Goal: Information Seeking & Learning: Understand process/instructions

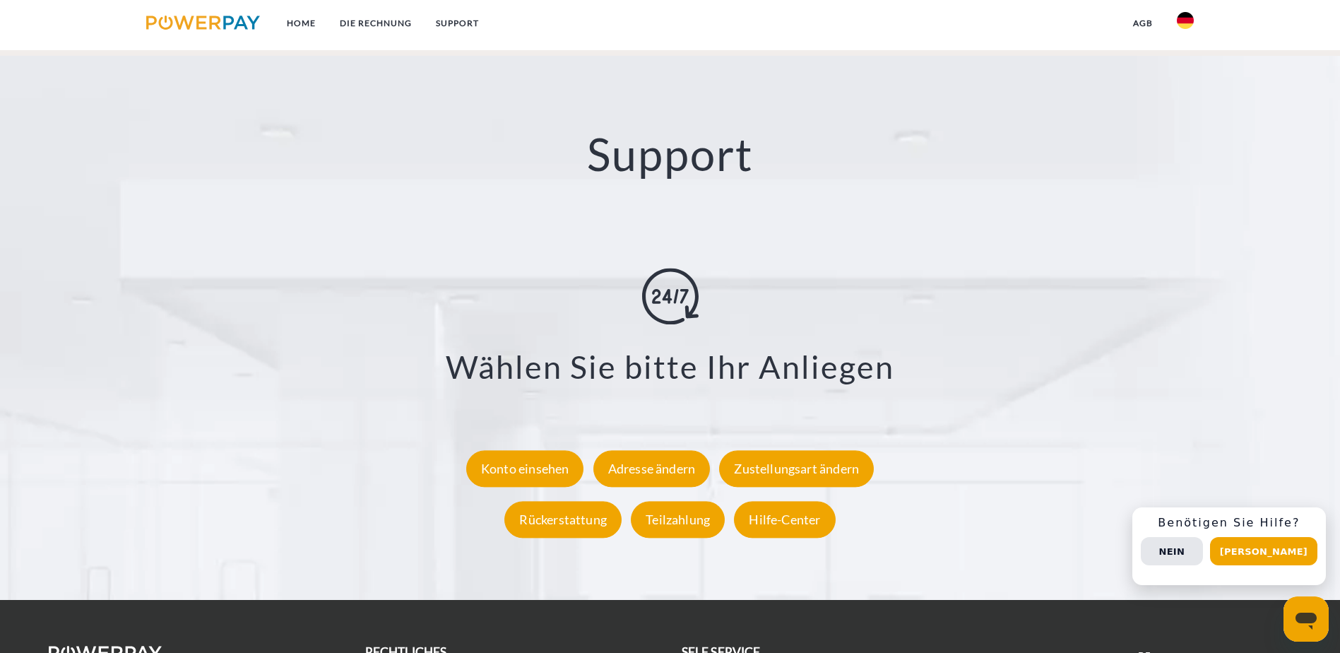
scroll to position [2613, 0]
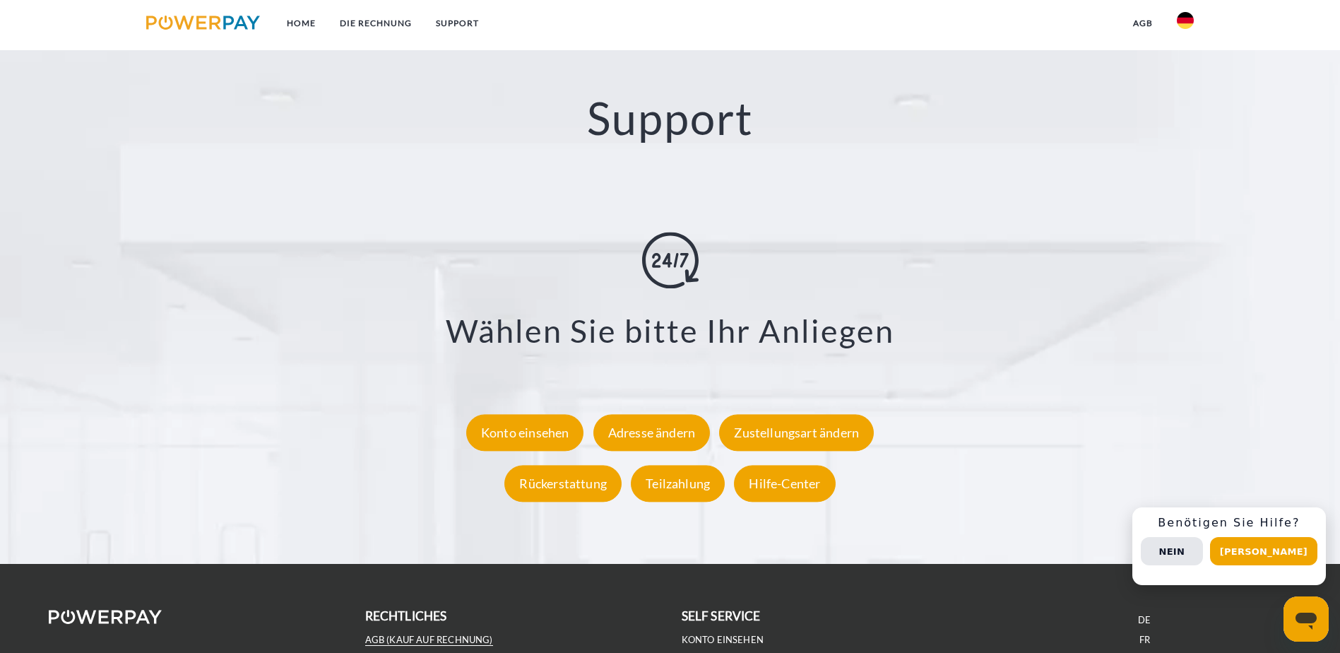
click at [394, 634] on link "AGB (Kauf auf Rechnung)" at bounding box center [429, 640] width 128 height 12
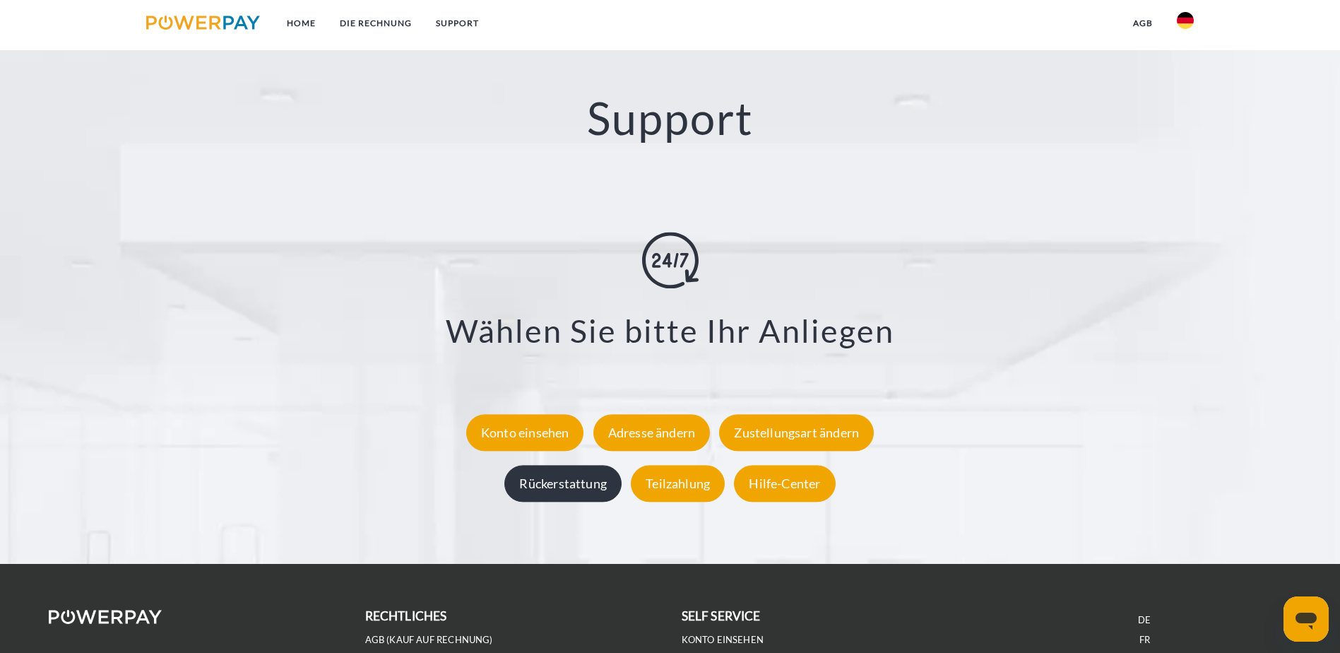
click at [577, 465] on div "Rückerstattung" at bounding box center [562, 483] width 117 height 37
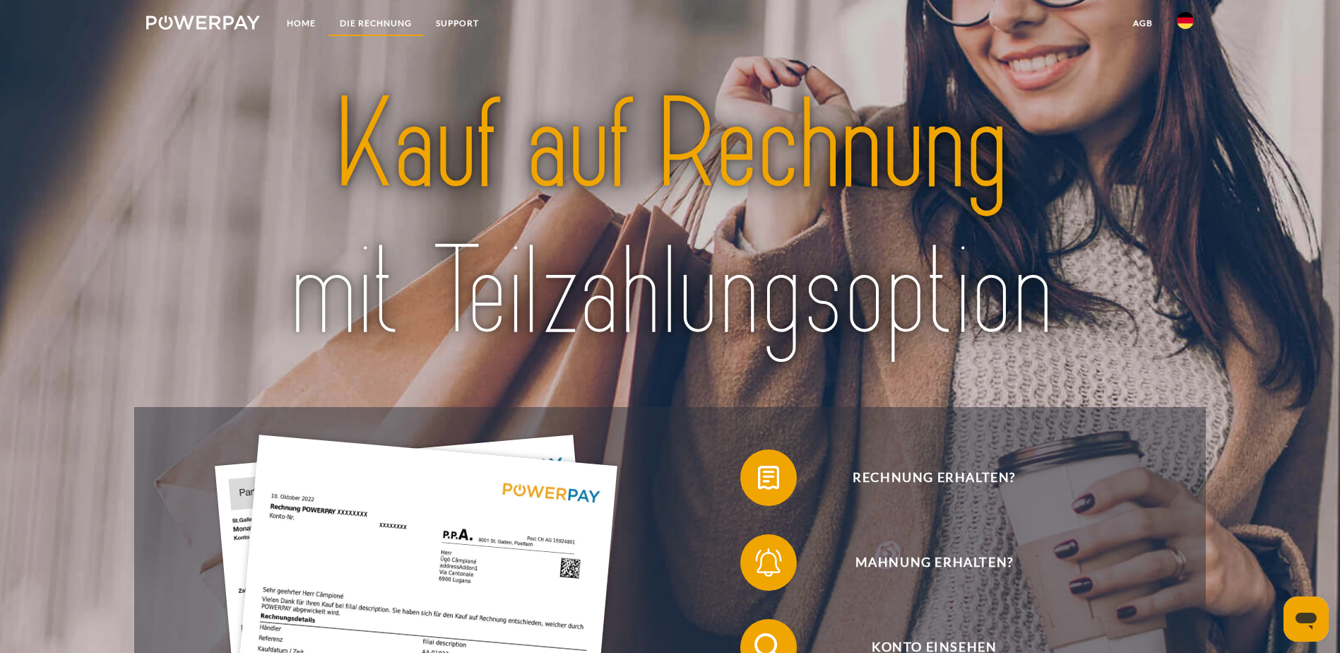
click at [386, 25] on link "DIE RECHNUNG" at bounding box center [376, 23] width 96 height 25
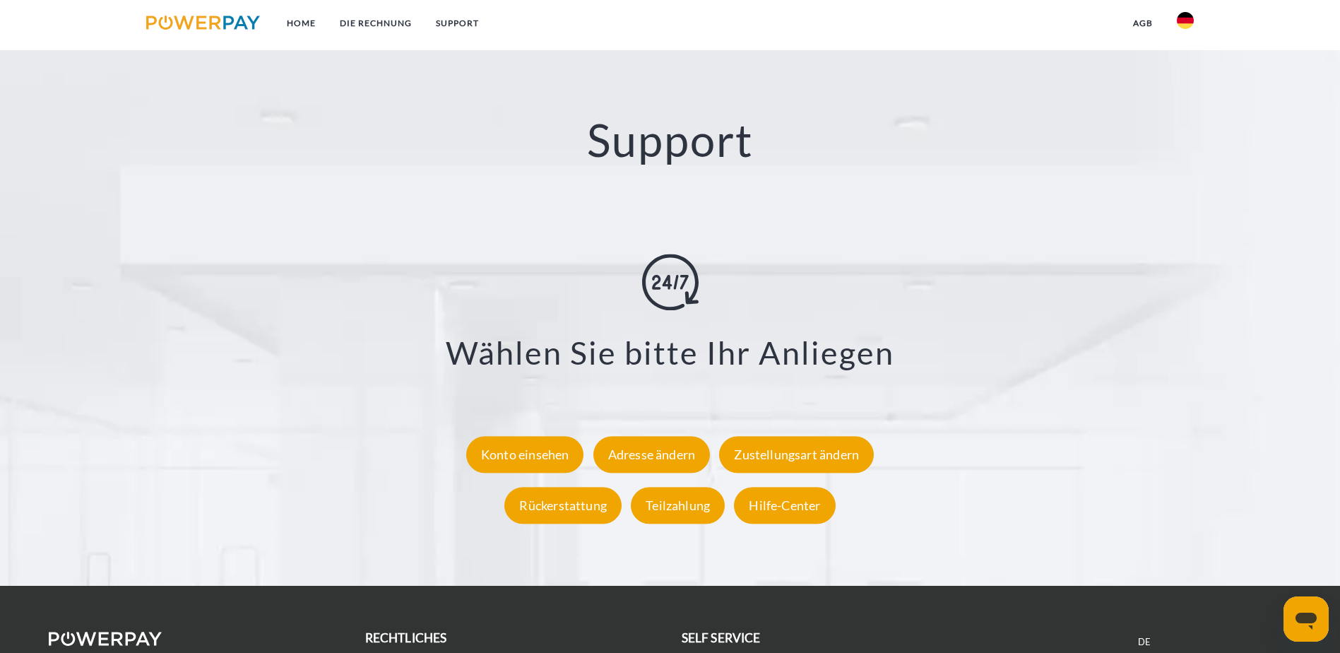
scroll to position [2613, 0]
